Goal: Task Accomplishment & Management: Complete application form

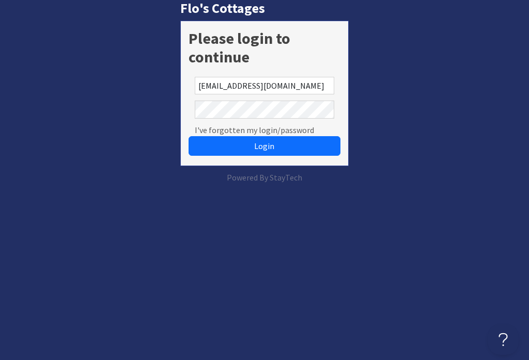
click at [264, 146] on button "Login" at bounding box center [263, 146] width 151 height 20
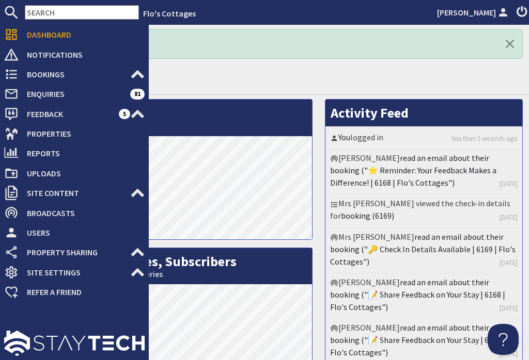
click at [14, 71] on use at bounding box center [11, 75] width 11 height 10
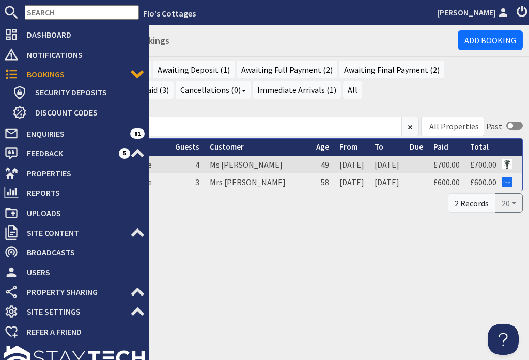
click at [498, 38] on link "Add Booking" at bounding box center [489, 40] width 65 height 20
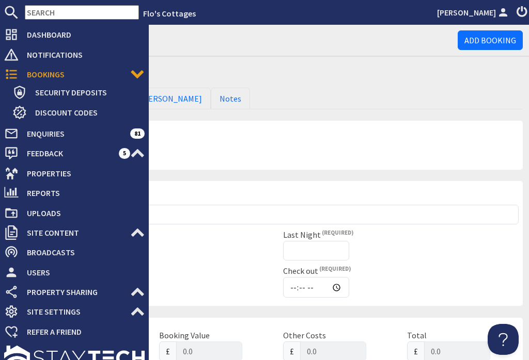
click at [435, 97] on ul "Basics Details Lead Booker Notes" at bounding box center [276, 99] width 491 height 22
click at [306, 39] on h1 "Bookings" at bounding box center [244, 38] width 426 height 19
click at [326, 40] on h1 "Bookings" at bounding box center [244, 38] width 426 height 19
click at [344, 46] on h1 "Bookings" at bounding box center [244, 38] width 426 height 19
click at [360, 56] on div "Bookings Add Booking" at bounding box center [277, 41] width 504 height 32
